Goal: Information Seeking & Learning: Find specific fact

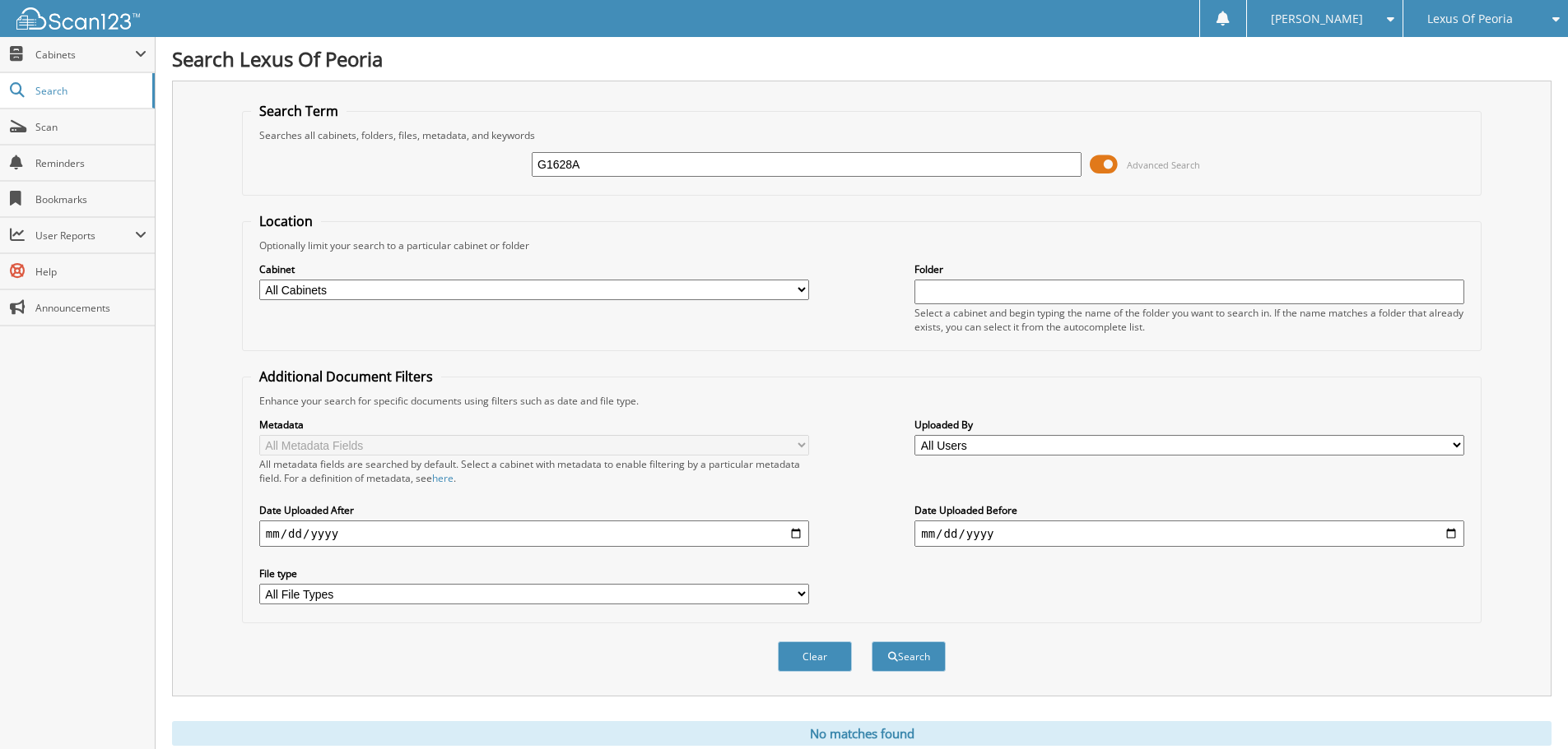
click at [505, 161] on div "G1628A Advanced Search" at bounding box center [861, 164] width 1221 height 44
type input "pl2348a"
click at [871, 642] on button "Search" at bounding box center [908, 657] width 74 height 31
drag, startPoint x: 536, startPoint y: 163, endPoint x: 484, endPoint y: 154, distance: 52.8
click at [484, 154] on div "pl2348a Advanced Search" at bounding box center [861, 164] width 1221 height 44
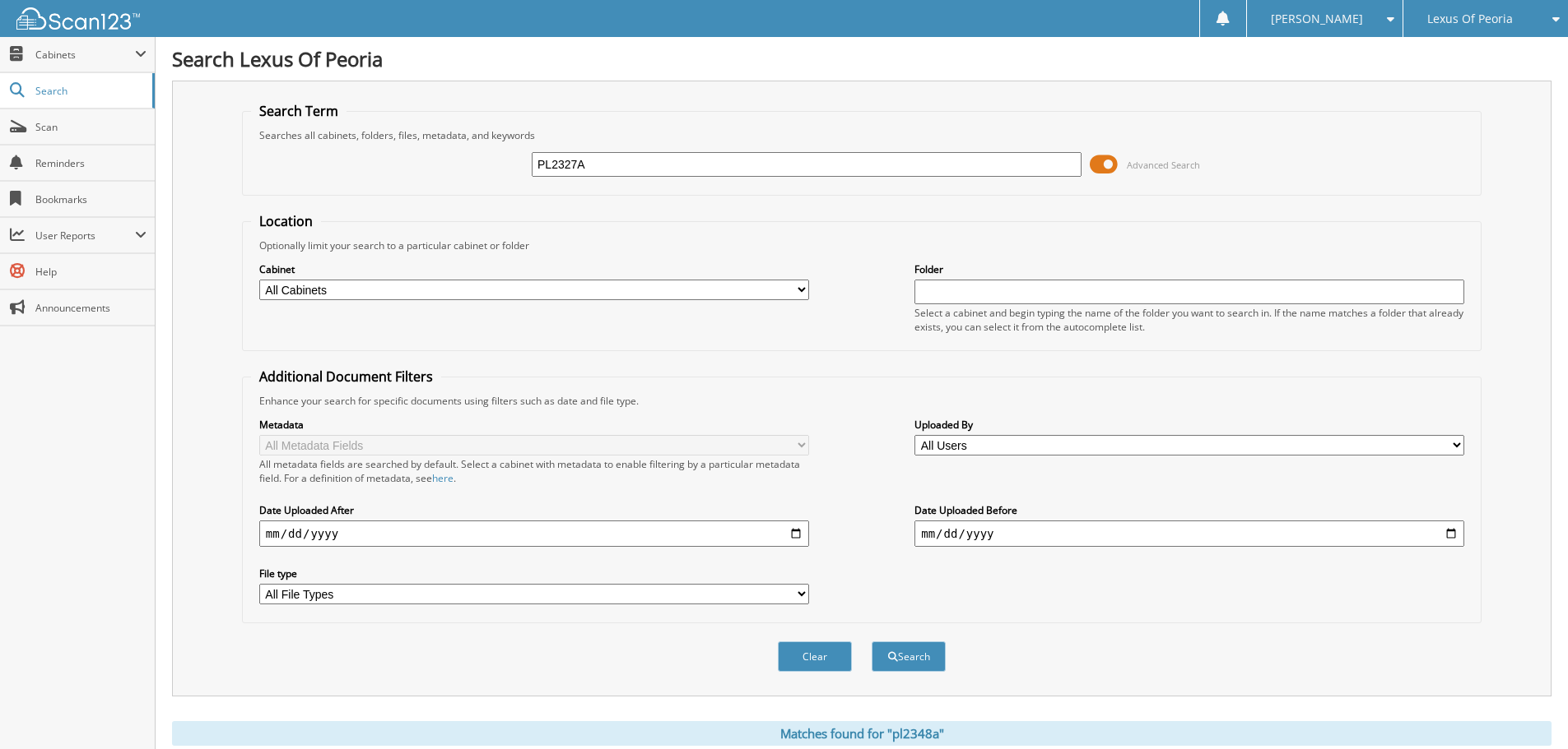
type input "PL2327A"
click at [871, 642] on button "Search" at bounding box center [908, 657] width 74 height 31
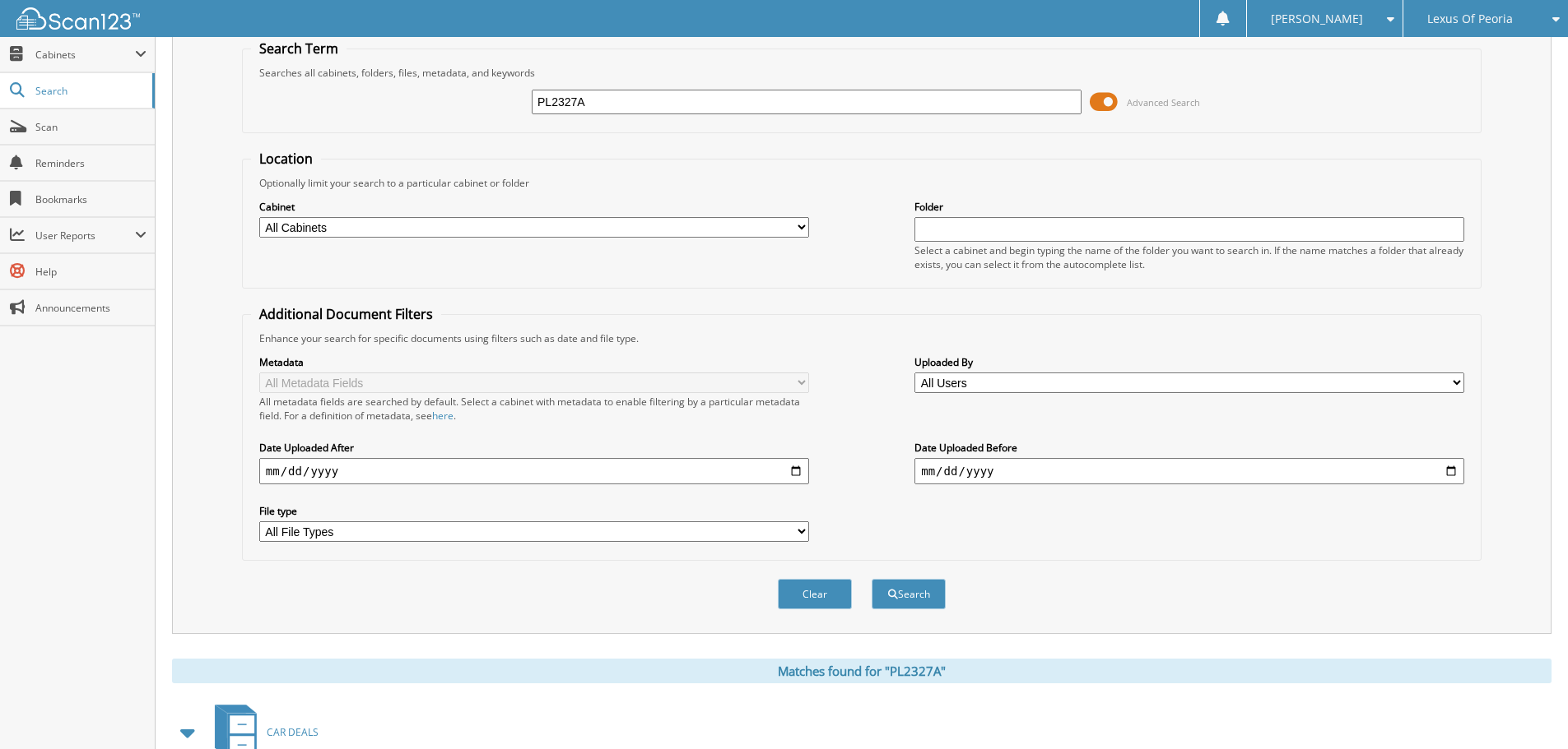
scroll to position [44, 0]
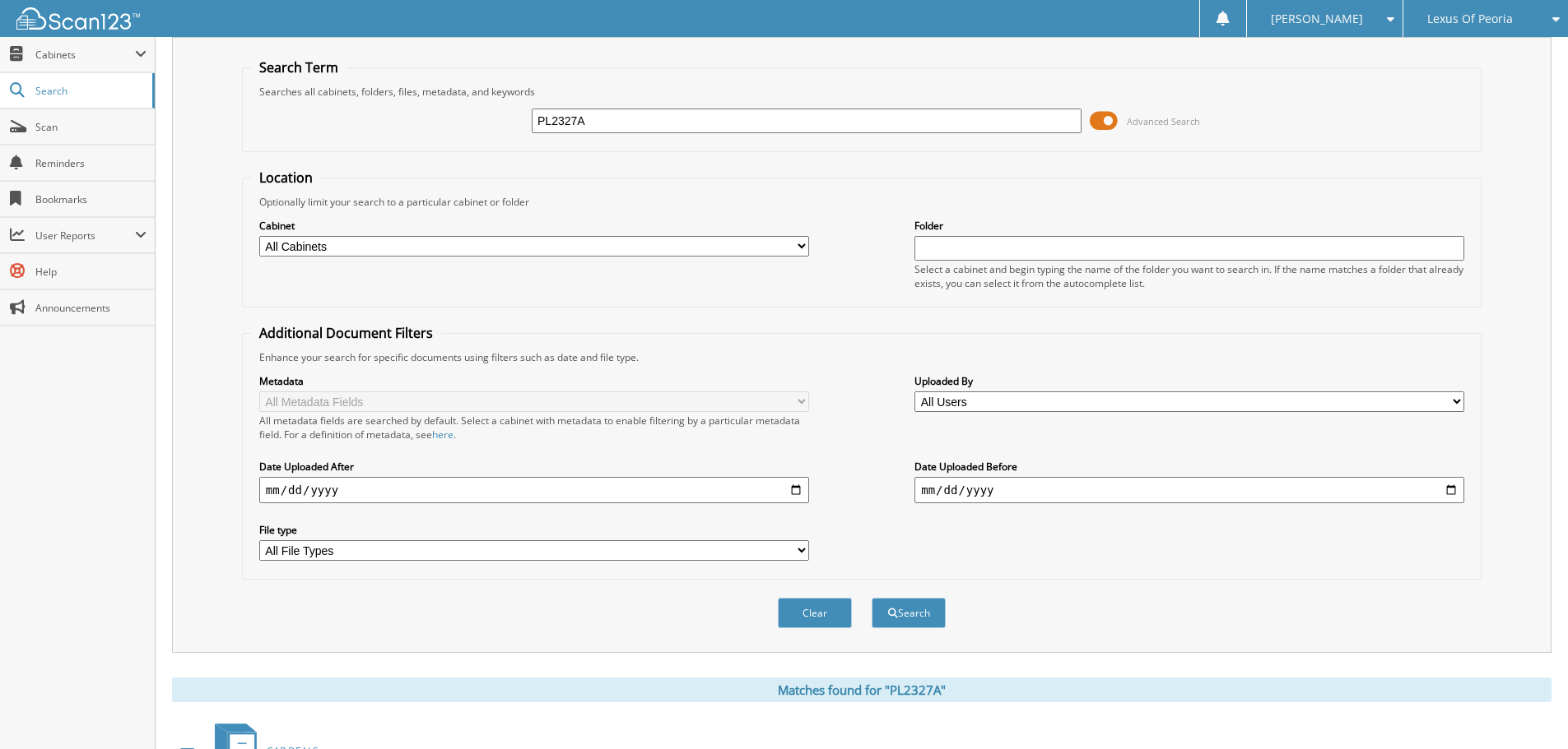
drag, startPoint x: 596, startPoint y: 121, endPoint x: 409, endPoint y: 109, distance: 187.4
click at [409, 109] on div "PL2327A Advanced Search" at bounding box center [861, 121] width 1221 height 44
type input "P10398"
click at [871, 598] on button "Search" at bounding box center [908, 614] width 74 height 31
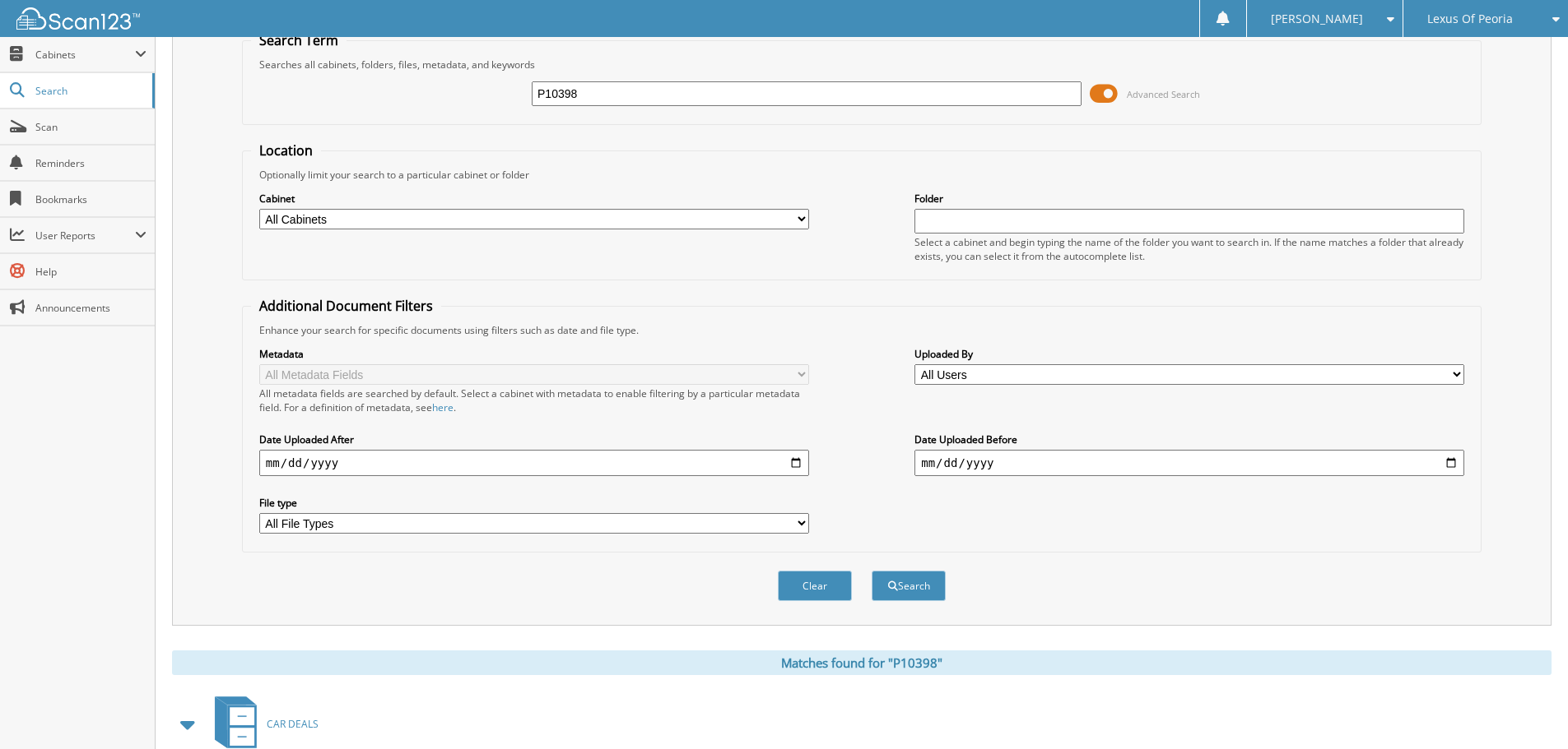
scroll to position [60, 0]
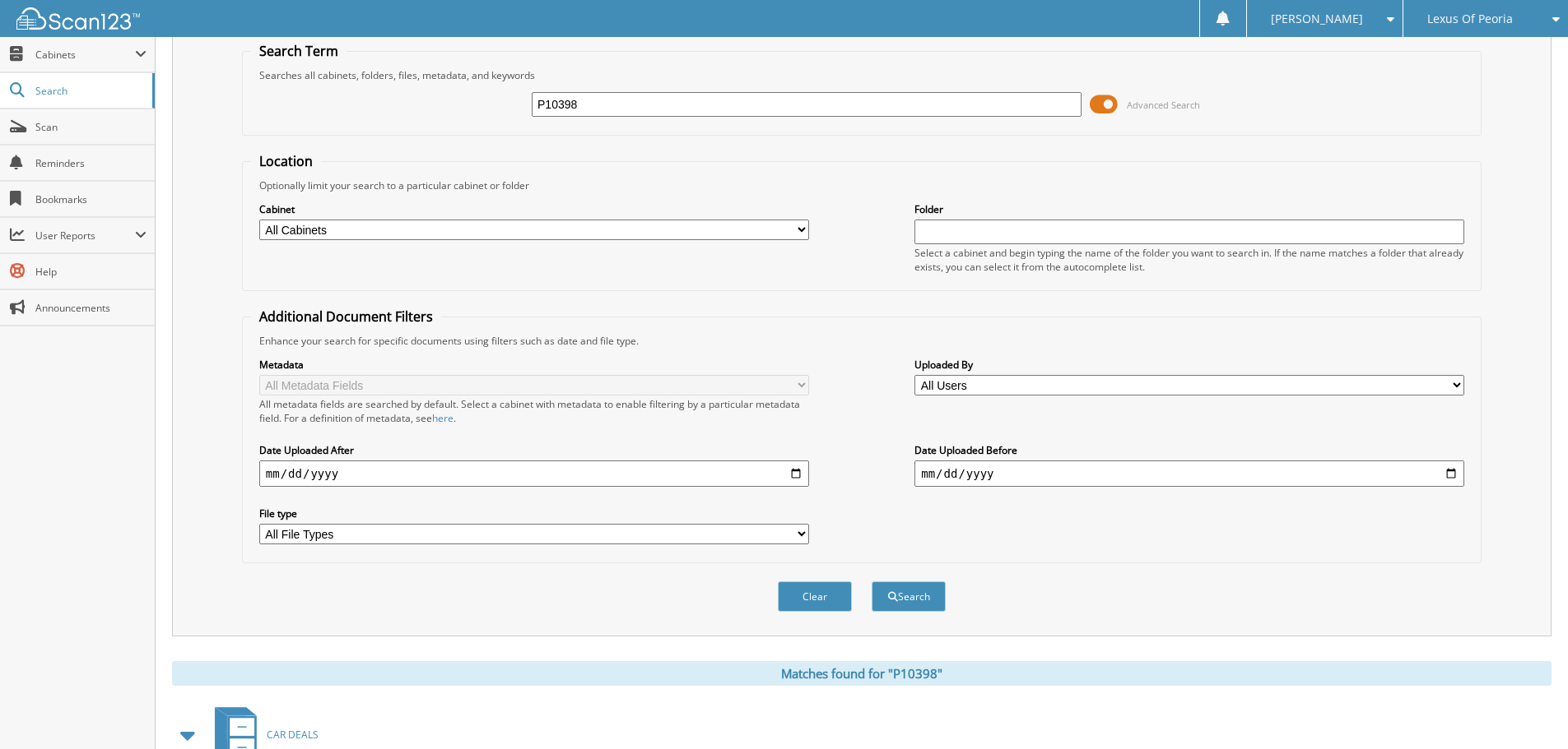
drag, startPoint x: 553, startPoint y: 97, endPoint x: 521, endPoint y: 96, distance: 32.0
click at [521, 96] on div "P10398 Advanced Search" at bounding box center [861, 104] width 1221 height 44
type input "PL2512A"
click at [871, 581] on button "Search" at bounding box center [908, 596] width 74 height 31
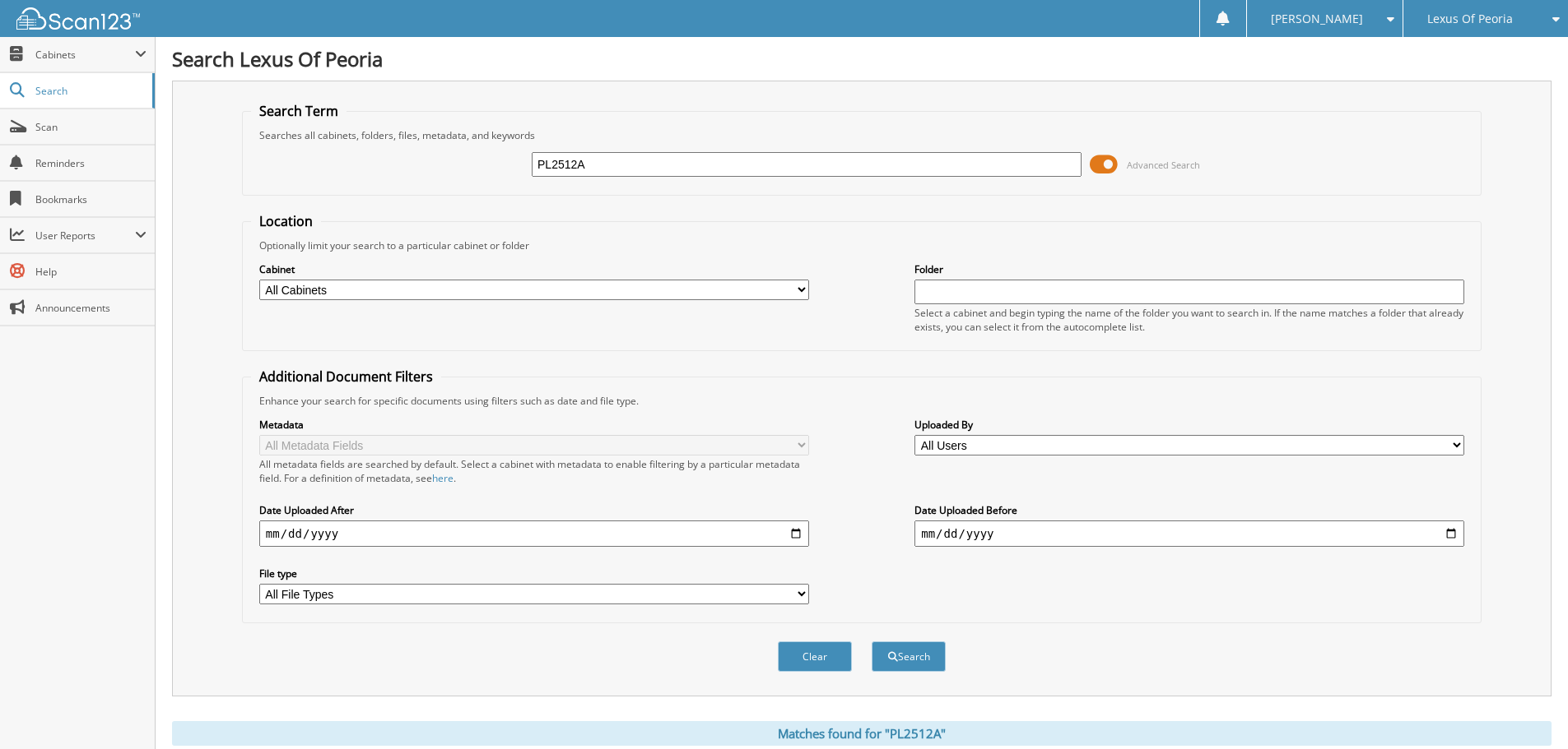
drag, startPoint x: 608, startPoint y: 168, endPoint x: 475, endPoint y: 161, distance: 133.2
click at [475, 161] on div "PL2512A Advanced Search" at bounding box center [861, 164] width 1221 height 44
type input "DPL2339B"
click at [871, 642] on button "Search" at bounding box center [908, 657] width 74 height 31
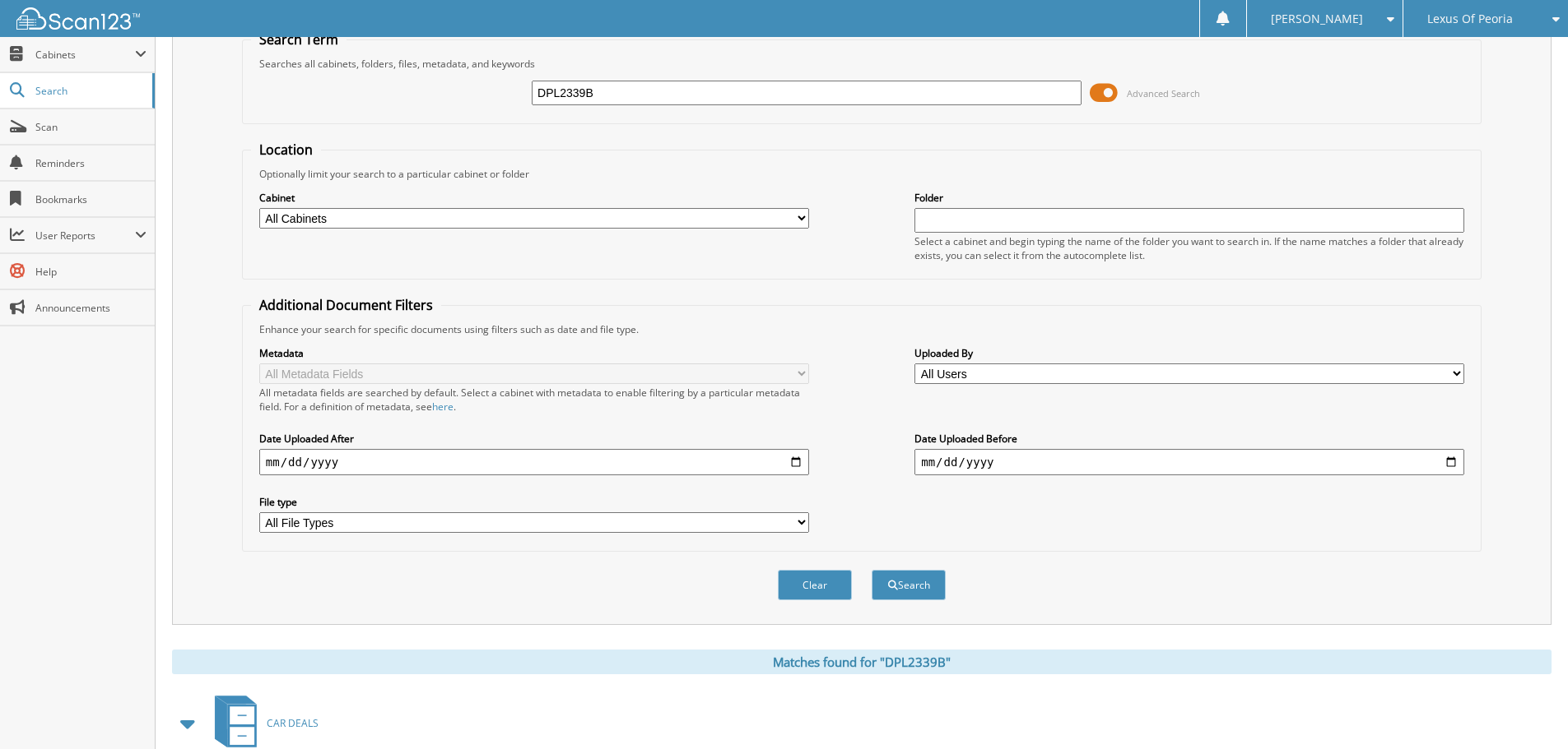
scroll to position [70, 0]
drag, startPoint x: 608, startPoint y: 101, endPoint x: 505, endPoint y: 95, distance: 103.2
click at [505, 95] on div "DPL2339B Advanced Search" at bounding box center [861, 94] width 1221 height 44
type input "PL2479A"
click at [871, 572] on button "Search" at bounding box center [908, 587] width 74 height 31
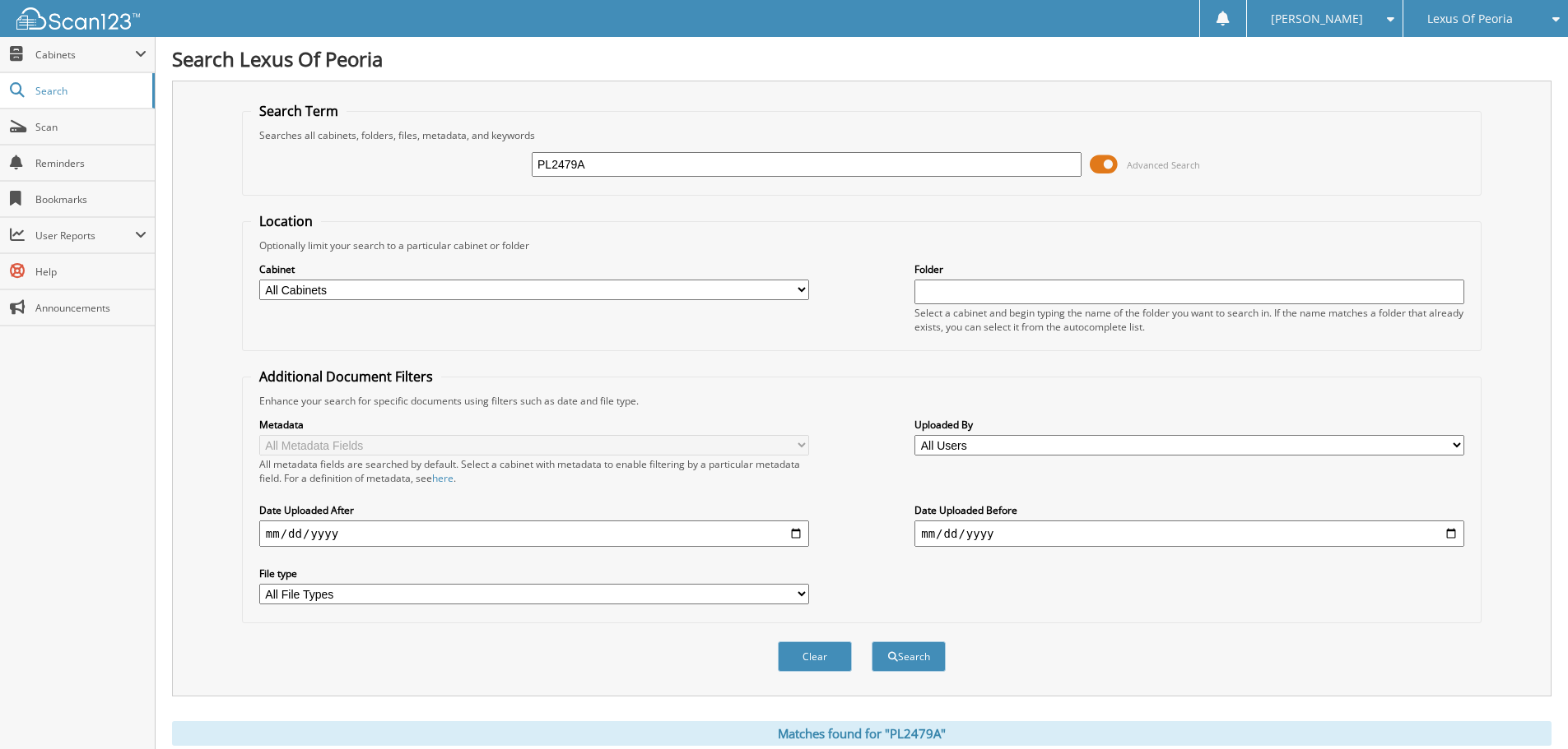
drag, startPoint x: 562, startPoint y: 170, endPoint x: 469, endPoint y: 182, distance: 93.8
click at [469, 182] on div "PL2479A Advanced Search" at bounding box center [861, 164] width 1221 height 44
type input "P10377A"
click at [871, 642] on button "Search" at bounding box center [908, 657] width 74 height 31
drag, startPoint x: 599, startPoint y: 171, endPoint x: 476, endPoint y: 168, distance: 123.0
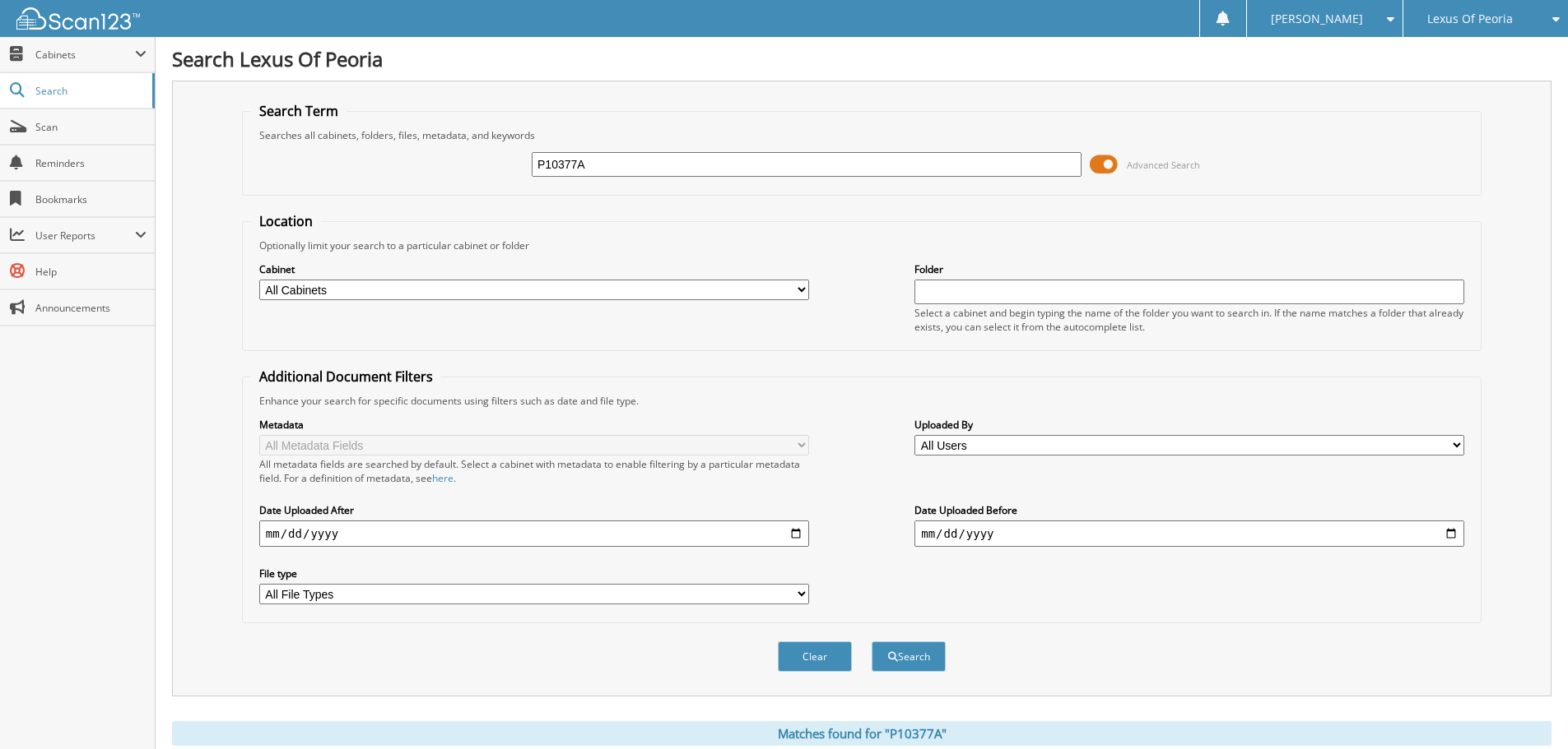
click at [476, 168] on div "P10377A Advanced Search" at bounding box center [861, 164] width 1221 height 44
type input "PL2526"
click at [871, 642] on button "Search" at bounding box center [908, 657] width 74 height 31
drag, startPoint x: 599, startPoint y: 162, endPoint x: 444, endPoint y: 171, distance: 155.3
click at [444, 171] on div "PL2526 Advanced Search" at bounding box center [861, 164] width 1221 height 44
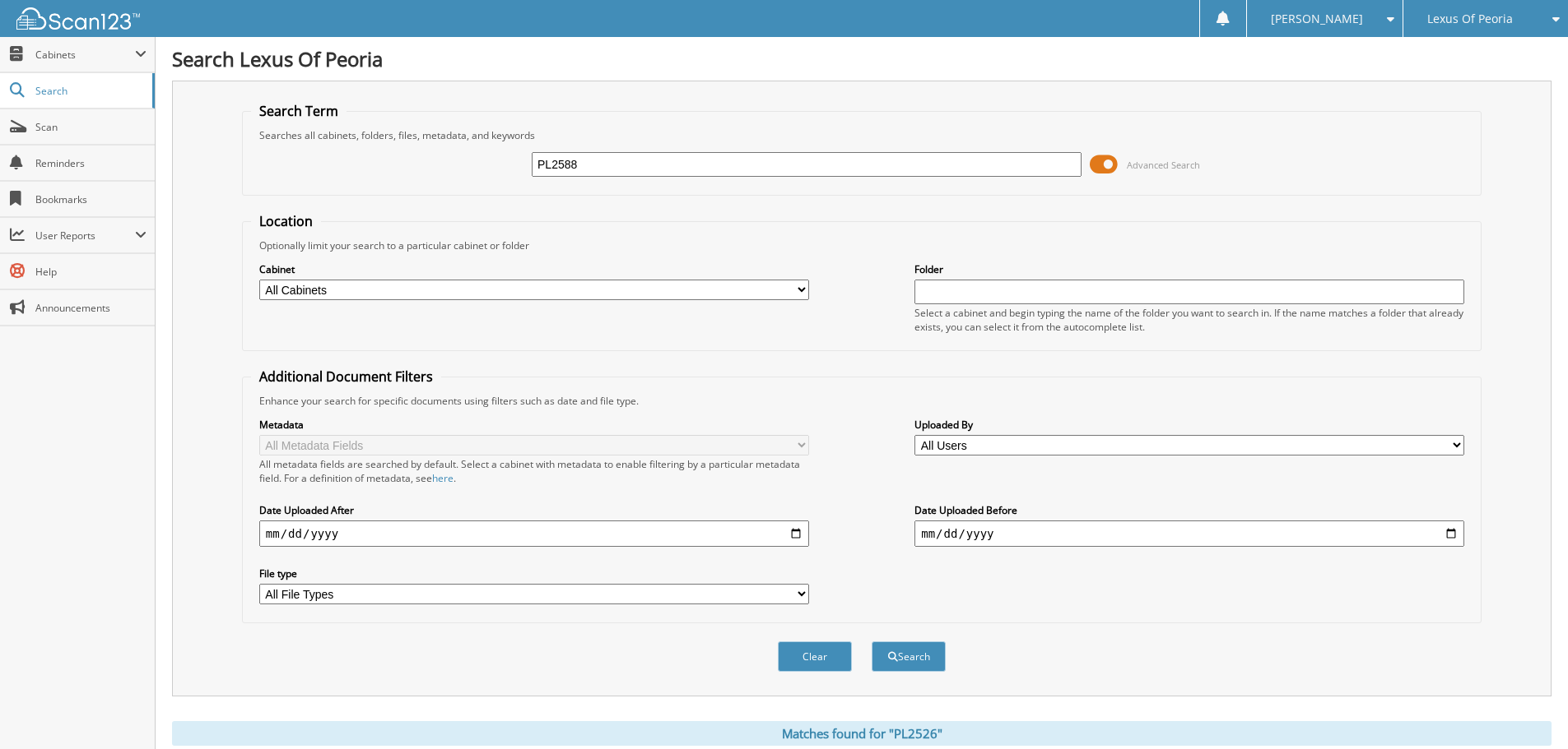
type input "PL2588"
click at [871, 642] on button "Search" at bounding box center [908, 657] width 74 height 31
click at [1475, 17] on span "Lexus Of Peoria" at bounding box center [1470, 18] width 85 height 10
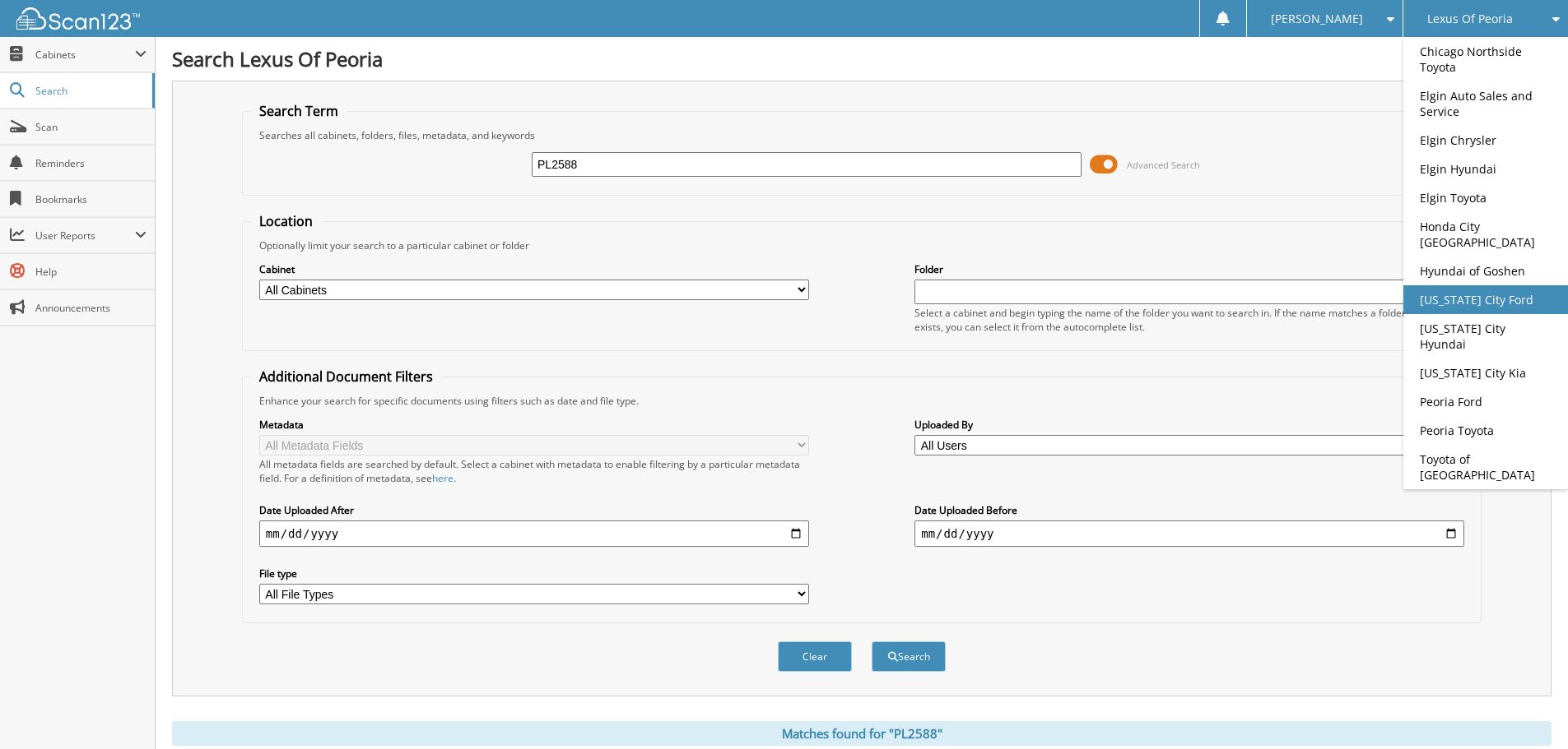
click at [1440, 287] on link "[US_STATE] City Ford" at bounding box center [1485, 300] width 164 height 29
